Goal: Navigation & Orientation: Find specific page/section

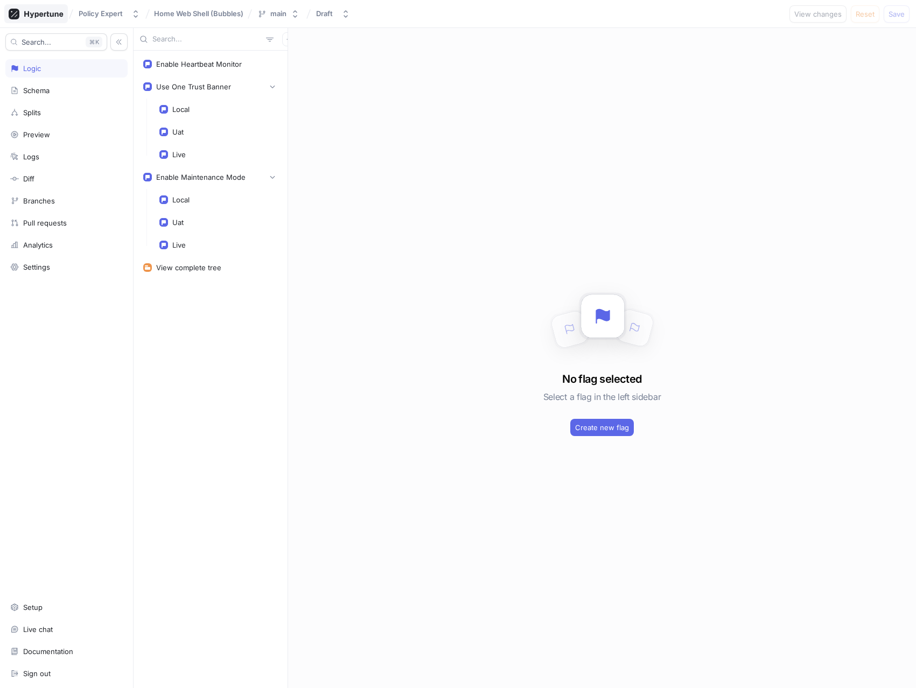
click at [36, 9] on icon at bounding box center [36, 14] width 55 height 11
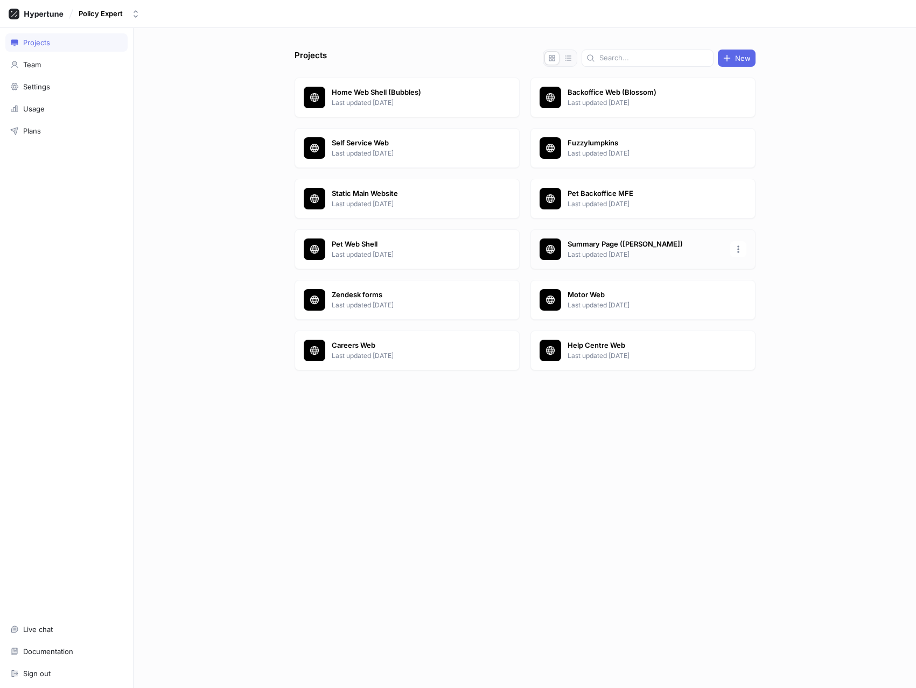
click at [606, 247] on p "Summary Page ([PERSON_NAME])" at bounding box center [645, 244] width 156 height 11
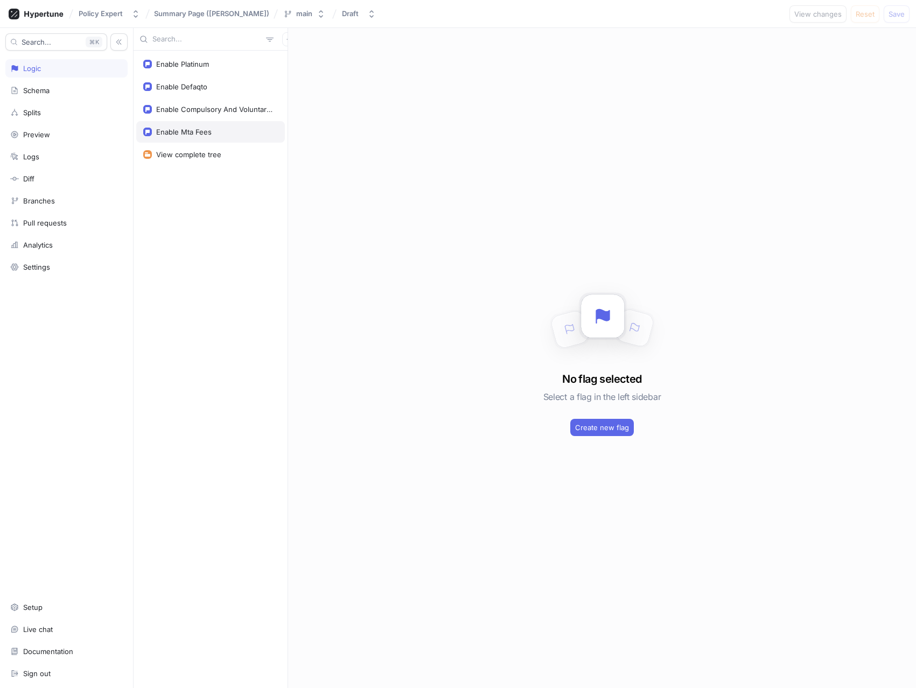
click at [186, 135] on div "Enable Mta Fees" at bounding box center [183, 132] width 55 height 9
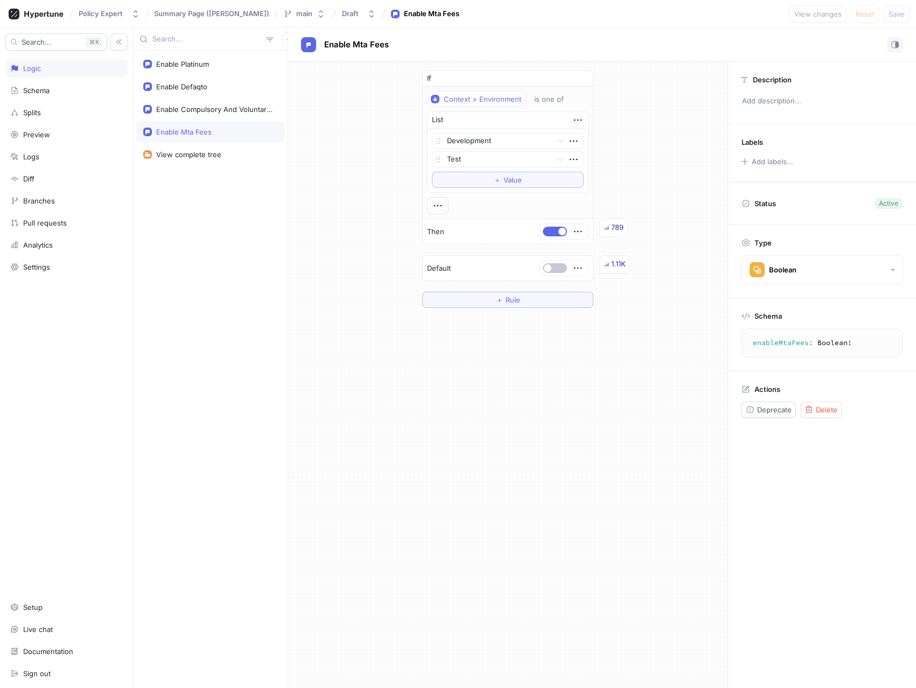
click at [554, 556] on div "If Context > Environment is one of List Development Test To pick up a draggable…" at bounding box center [507, 375] width 439 height 626
